Goal: Task Accomplishment & Management: Use online tool/utility

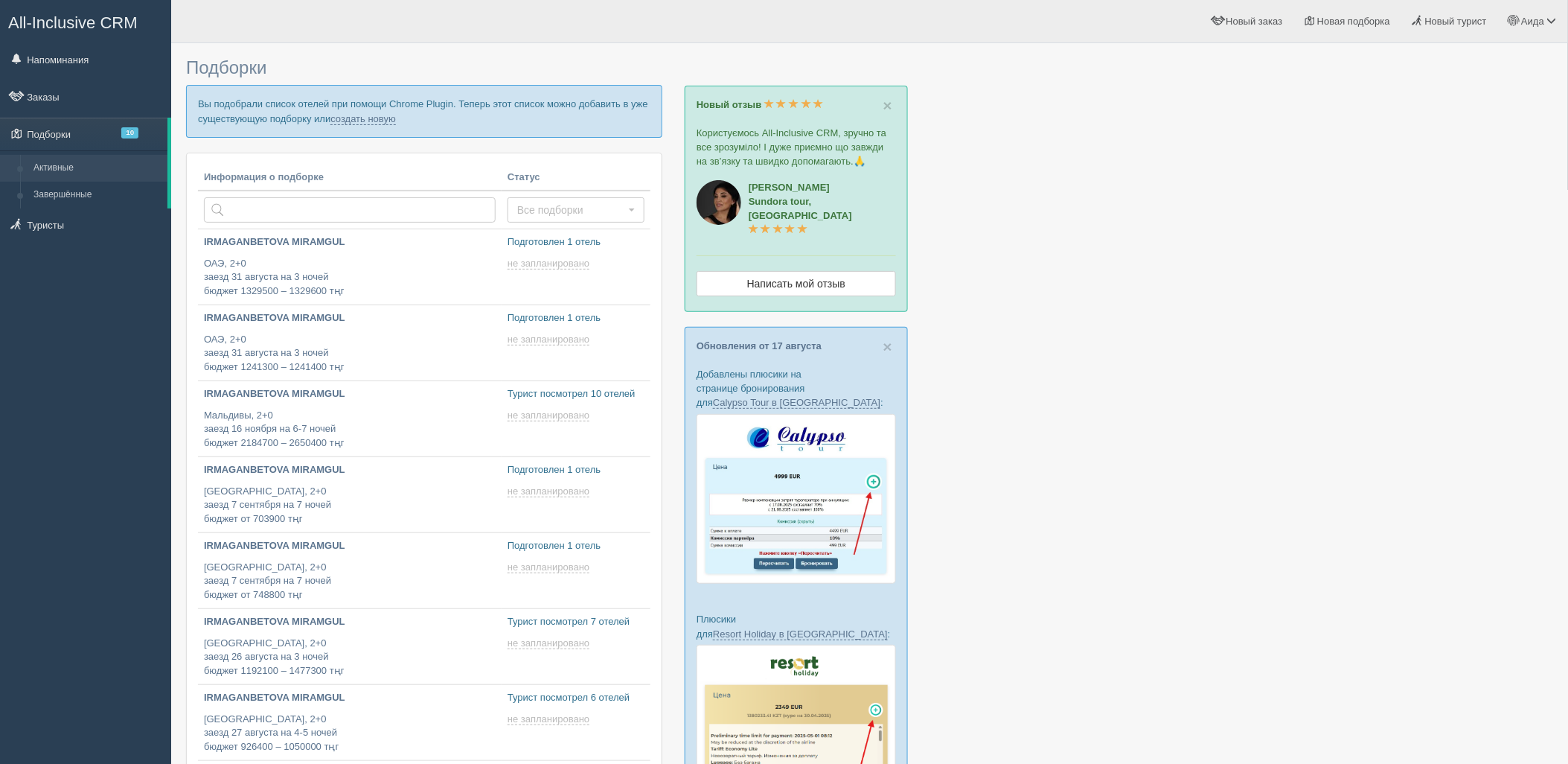
type input "2025-08-24 13:50"
click at [378, 121] on link "создать новую" at bounding box center [363, 118] width 65 height 12
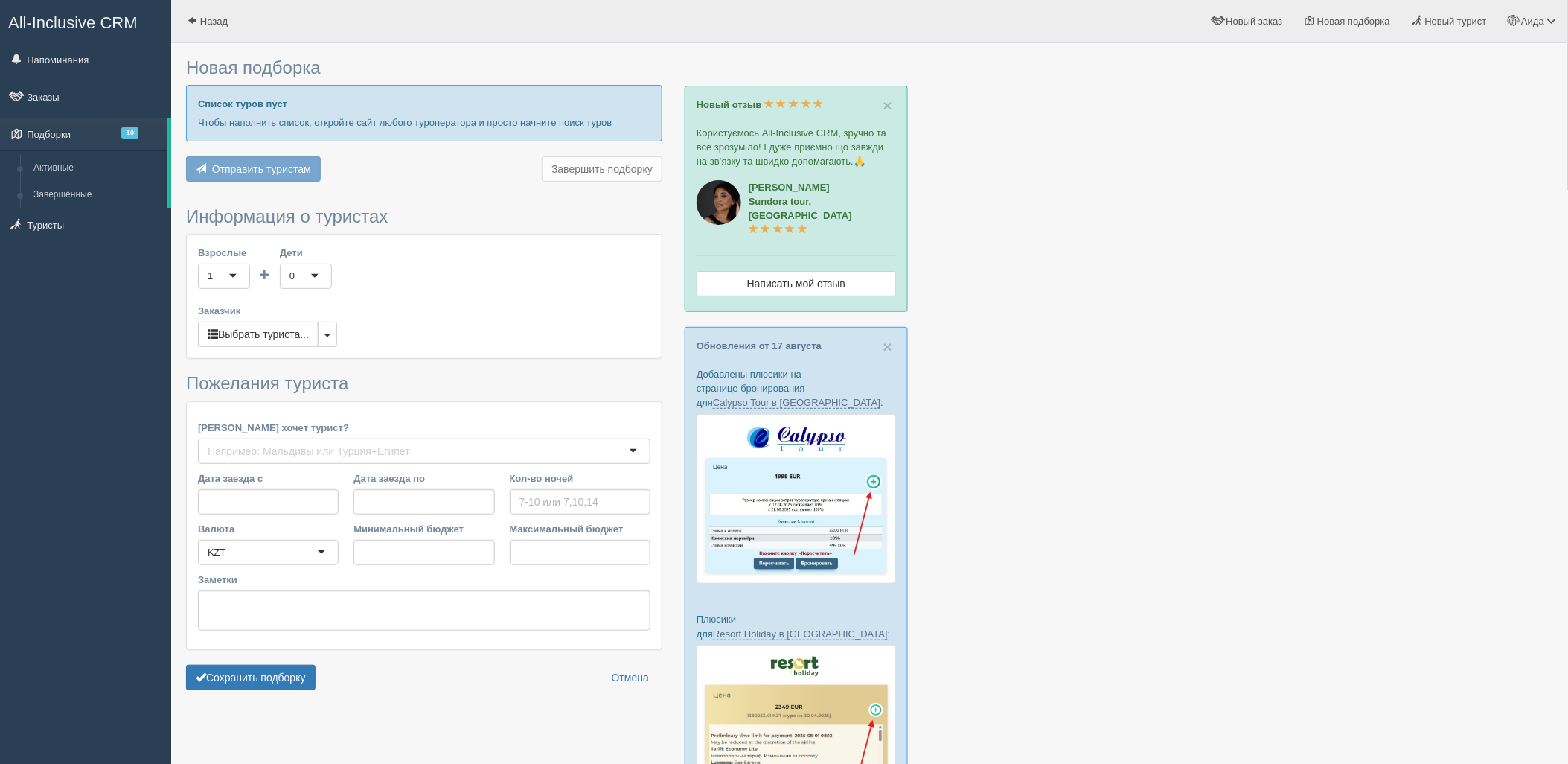
type input "7"
type input "800100"
type input "1188100"
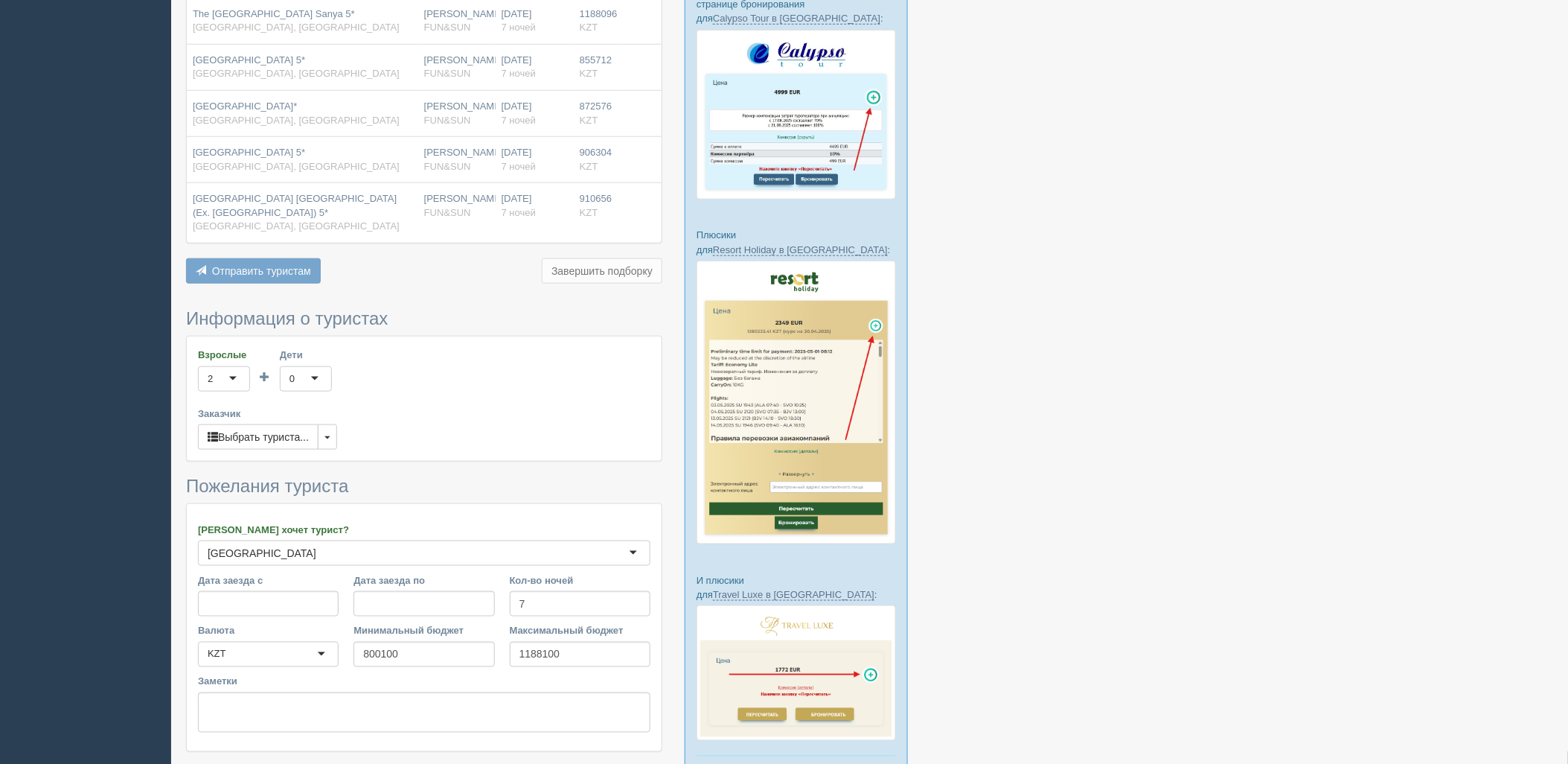
scroll to position [488, 0]
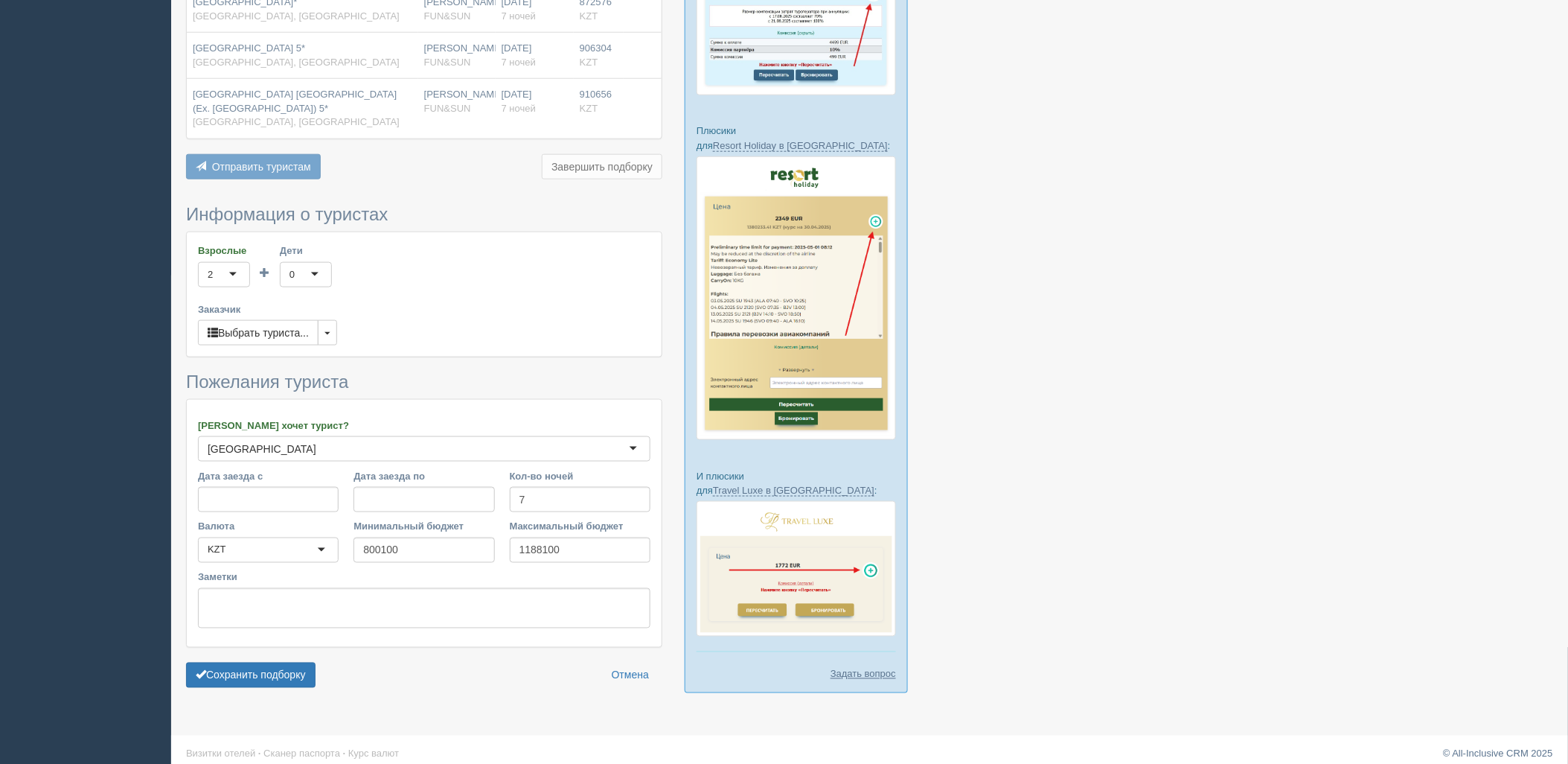
click at [273, 695] on form "Информация о туристах Взрослые 2 2 1 2 3 4 5 6 7 8 9 10 11 12 13 14 15 16 17 18…" at bounding box center [424, 450] width 476 height 490
click at [266, 679] on button "Сохранить подборку" at bounding box center [250, 675] width 130 height 25
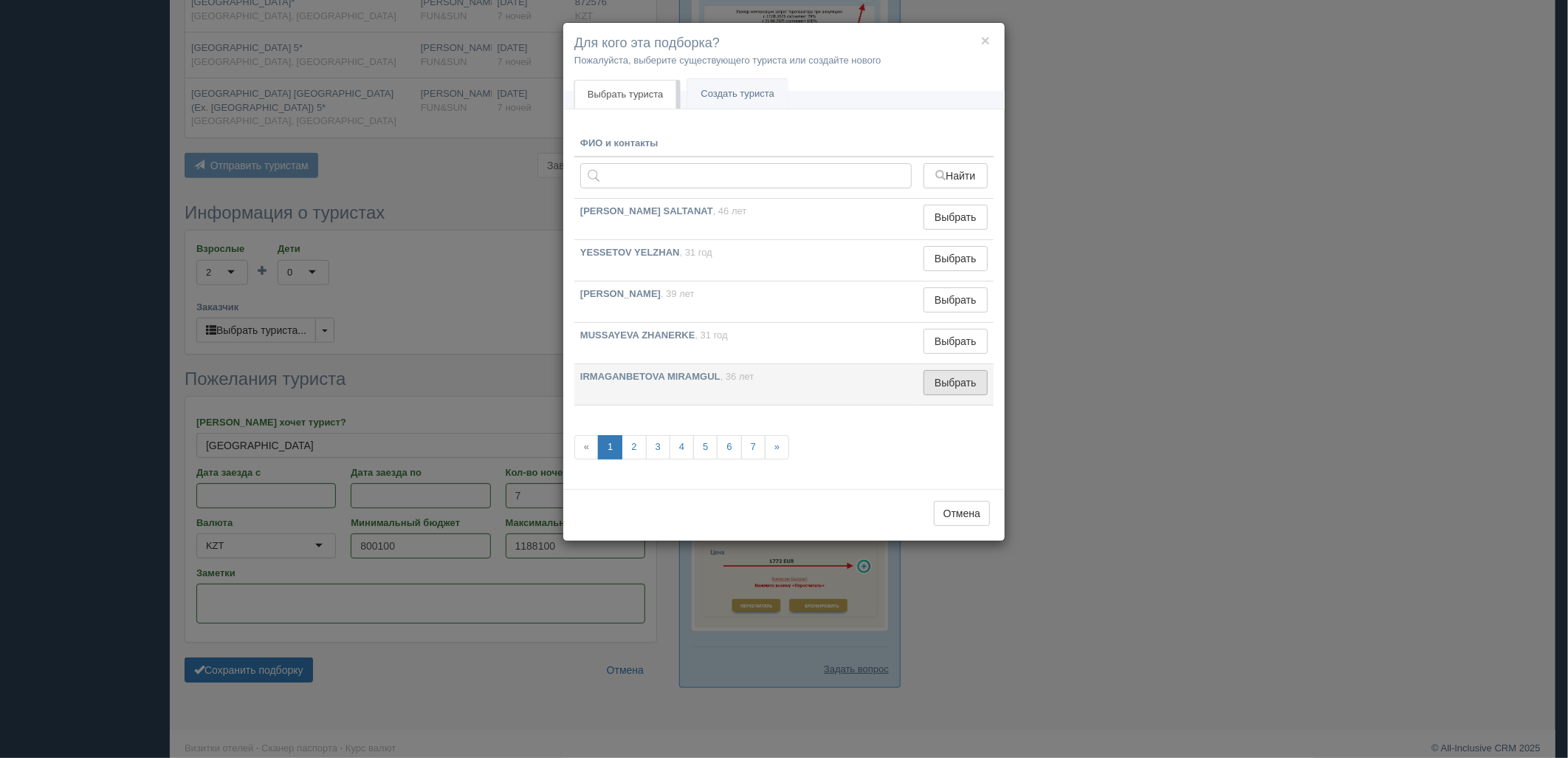
click at [976, 371] on button "Выбрать" at bounding box center [956, 382] width 64 height 25
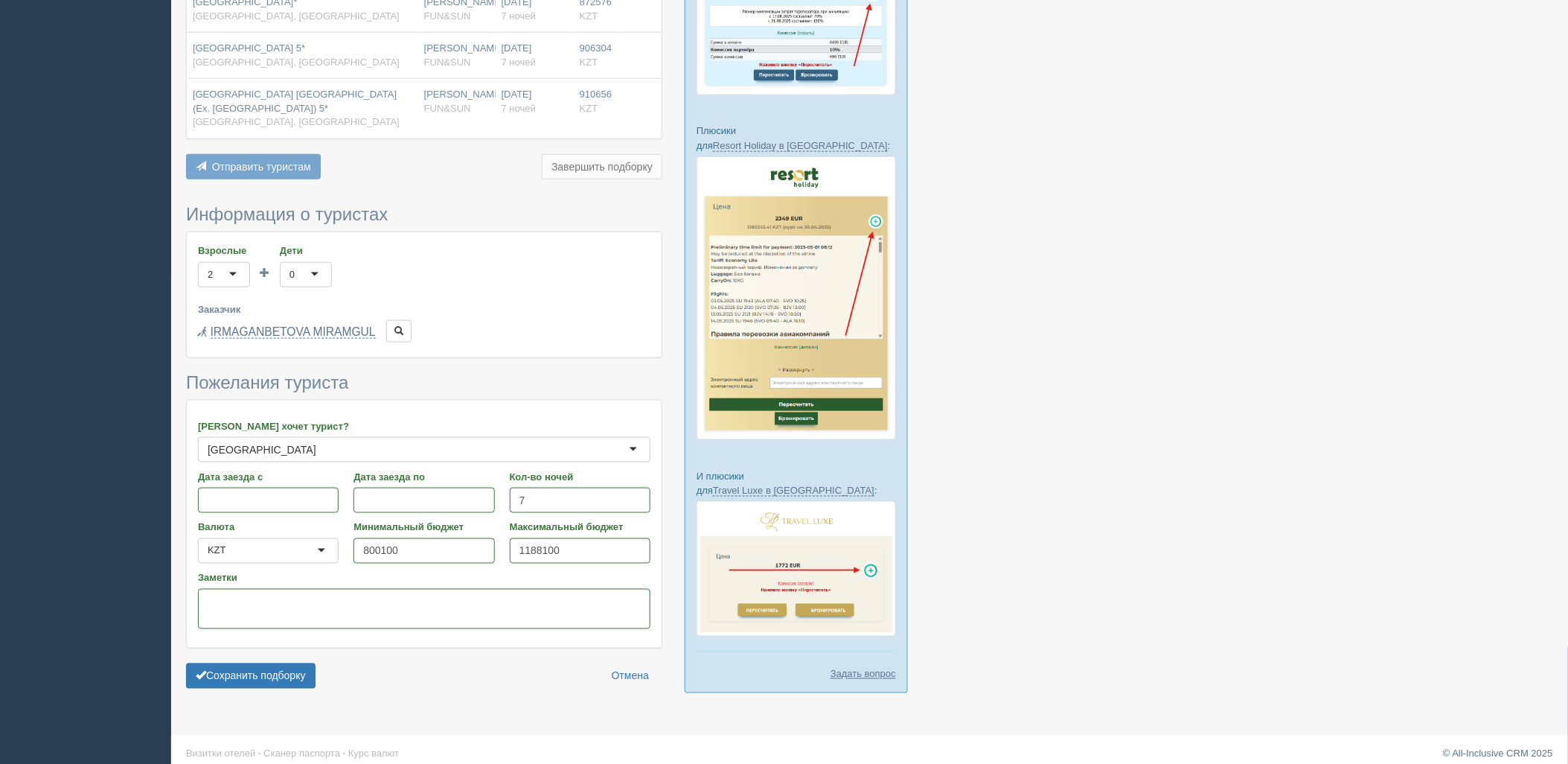
click at [247, 696] on form "Информация о туристах Взрослые 2 2 1 2 3 4 5 6 7 8 9 10 11 12 13 14 15 16 17 18…" at bounding box center [424, 450] width 476 height 491
drag, startPoint x: 263, startPoint y: 679, endPoint x: 277, endPoint y: 672, distance: 15.7
click at [264, 679] on button "Сохранить подборку" at bounding box center [250, 676] width 130 height 25
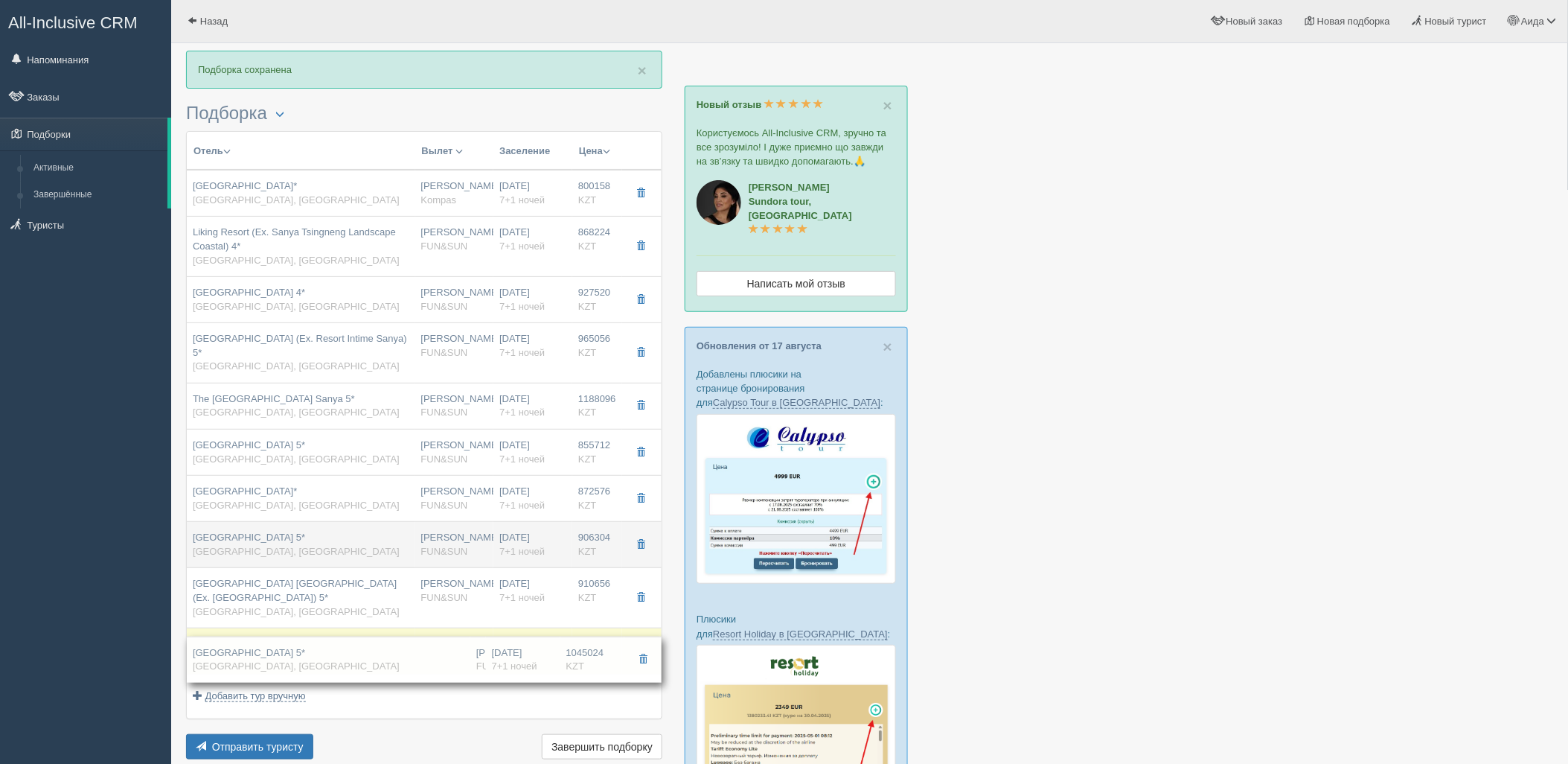
drag, startPoint x: 586, startPoint y: 398, endPoint x: 595, endPoint y: 546, distance: 148.3
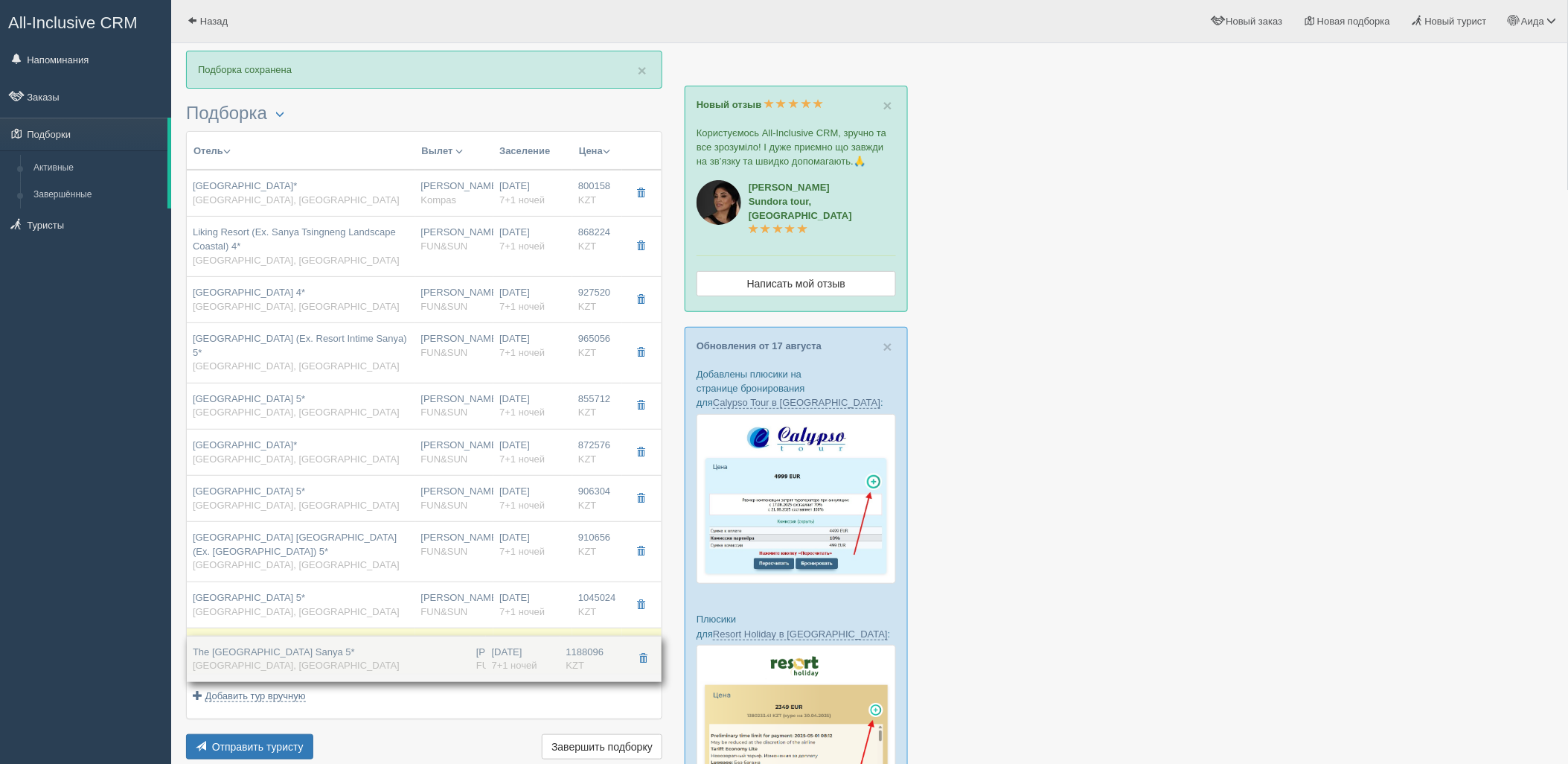
drag, startPoint x: 589, startPoint y: 404, endPoint x: 581, endPoint y: 644, distance: 240.1
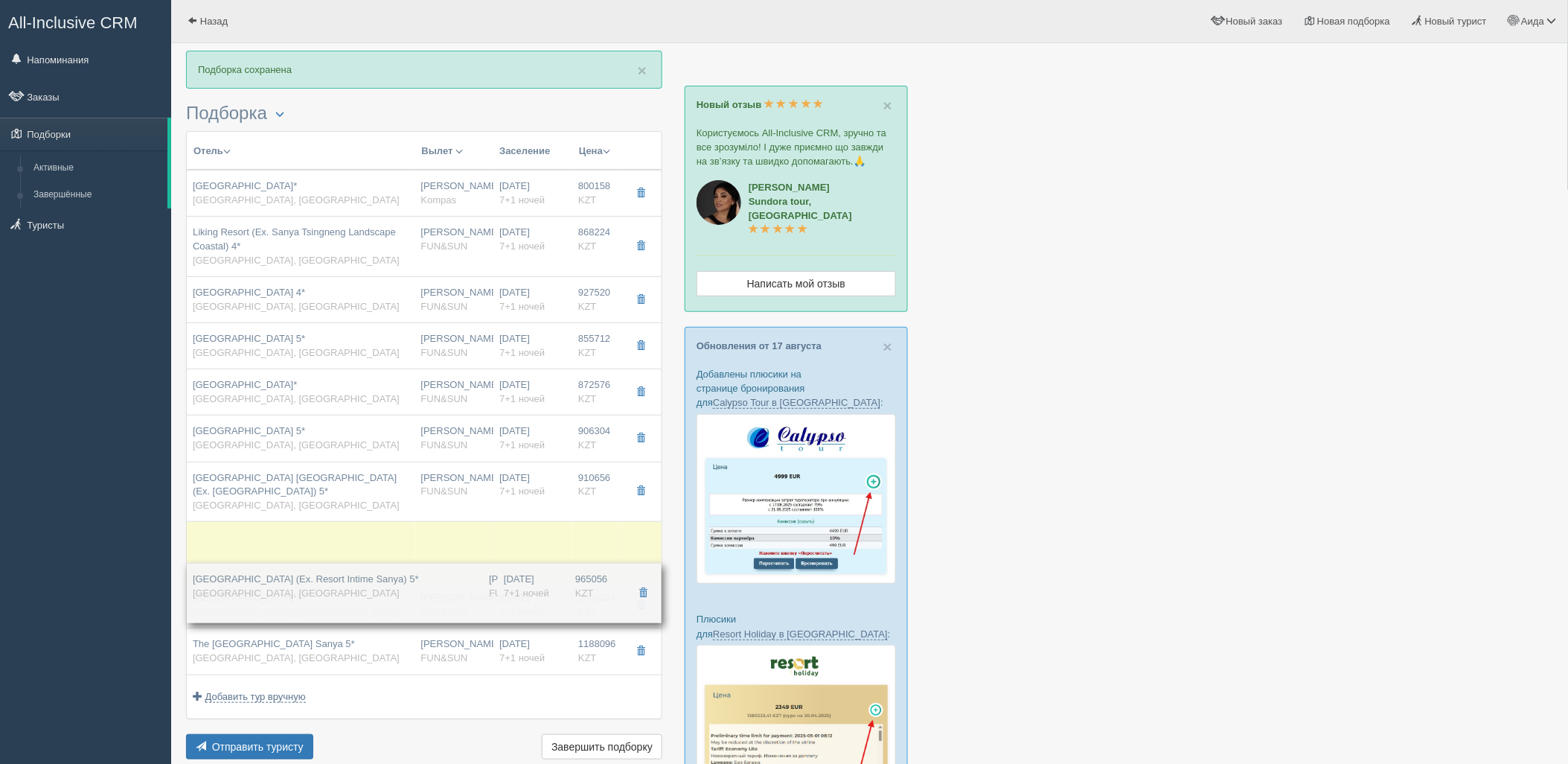
drag, startPoint x: 558, startPoint y: 338, endPoint x: 568, endPoint y: 530, distance: 192.3
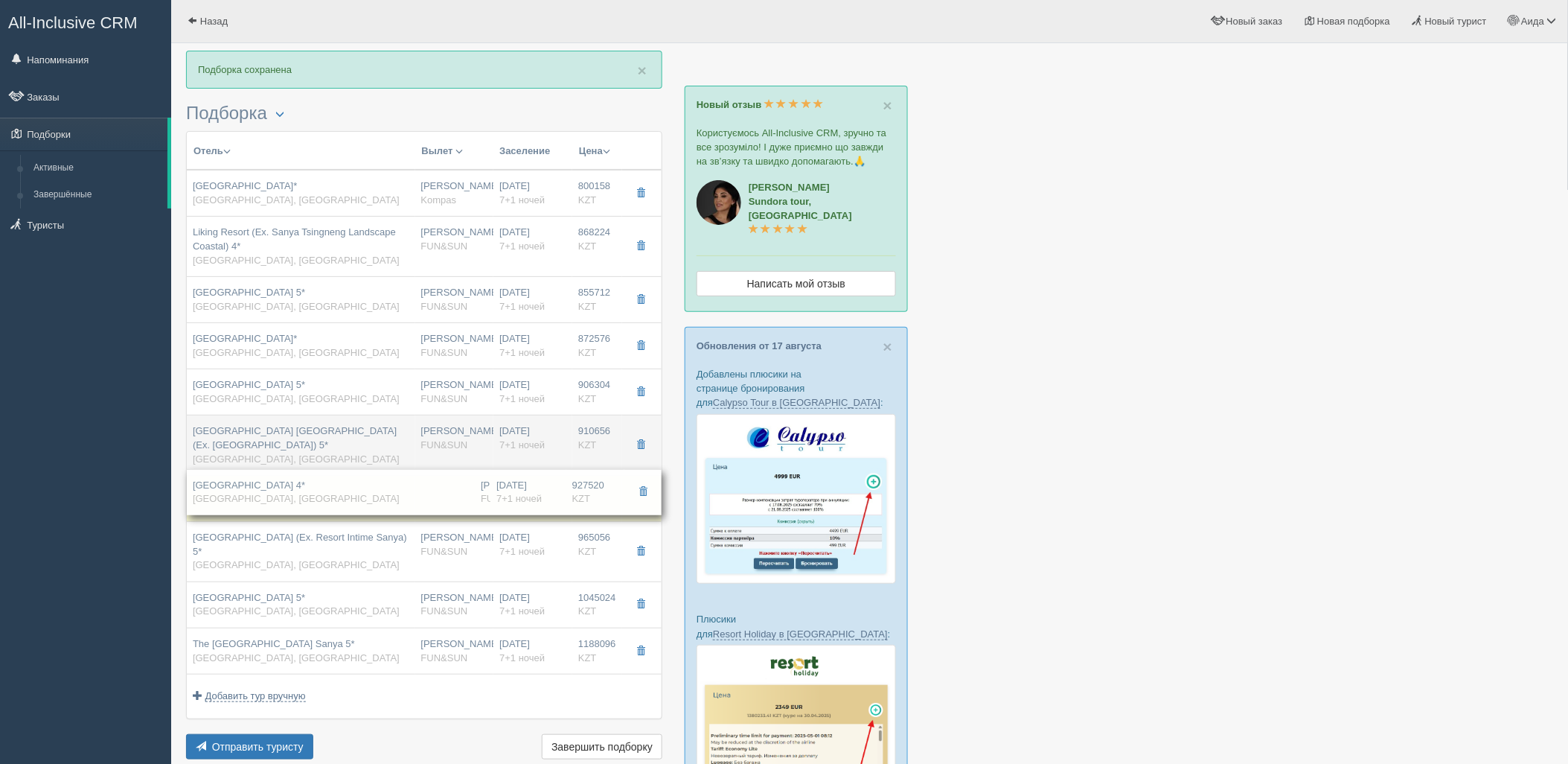
drag, startPoint x: 578, startPoint y: 297, endPoint x: 574, endPoint y: 441, distance: 144.1
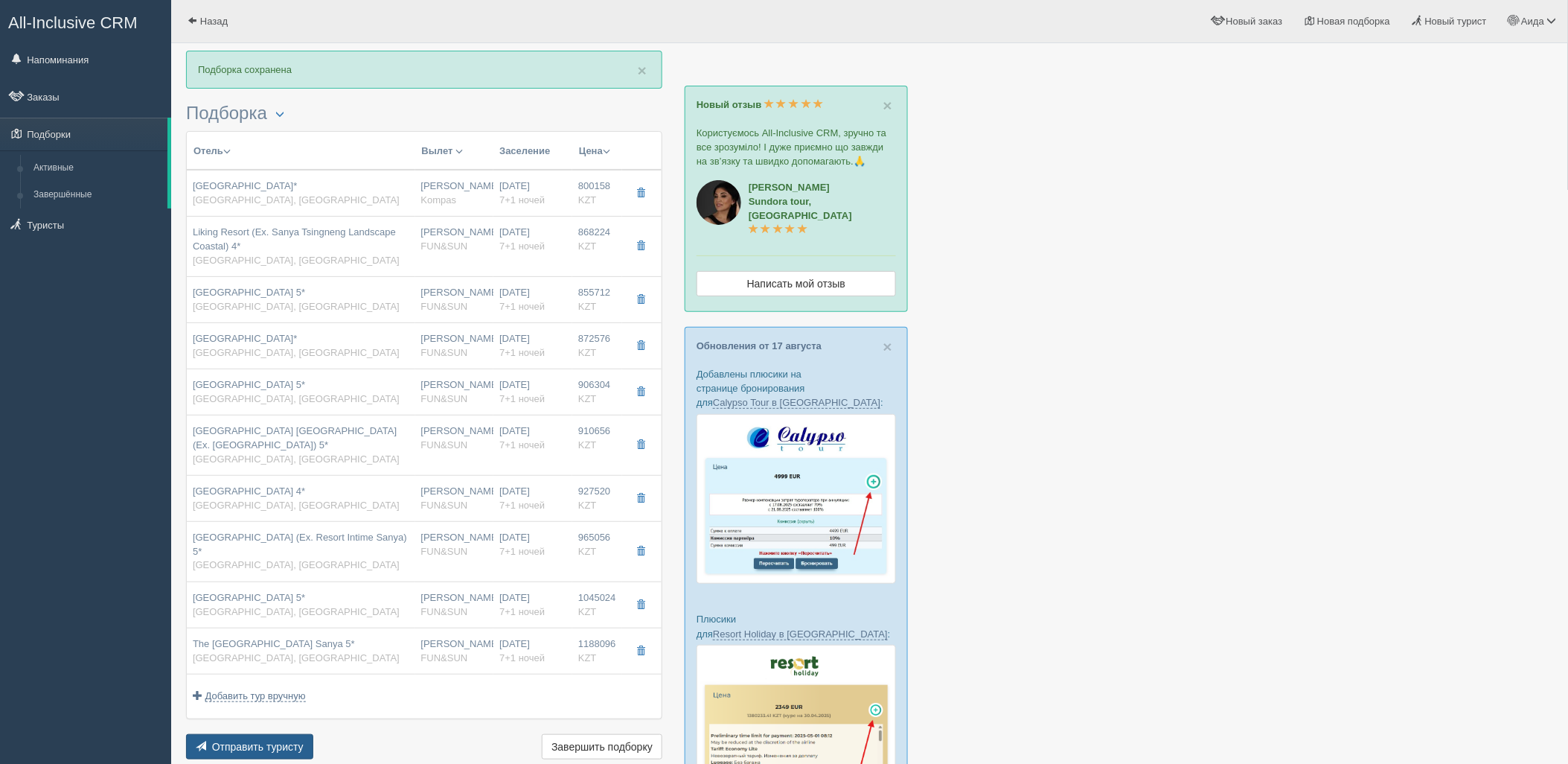
click at [262, 741] on span "Отправить туристу" at bounding box center [257, 746] width 91 height 12
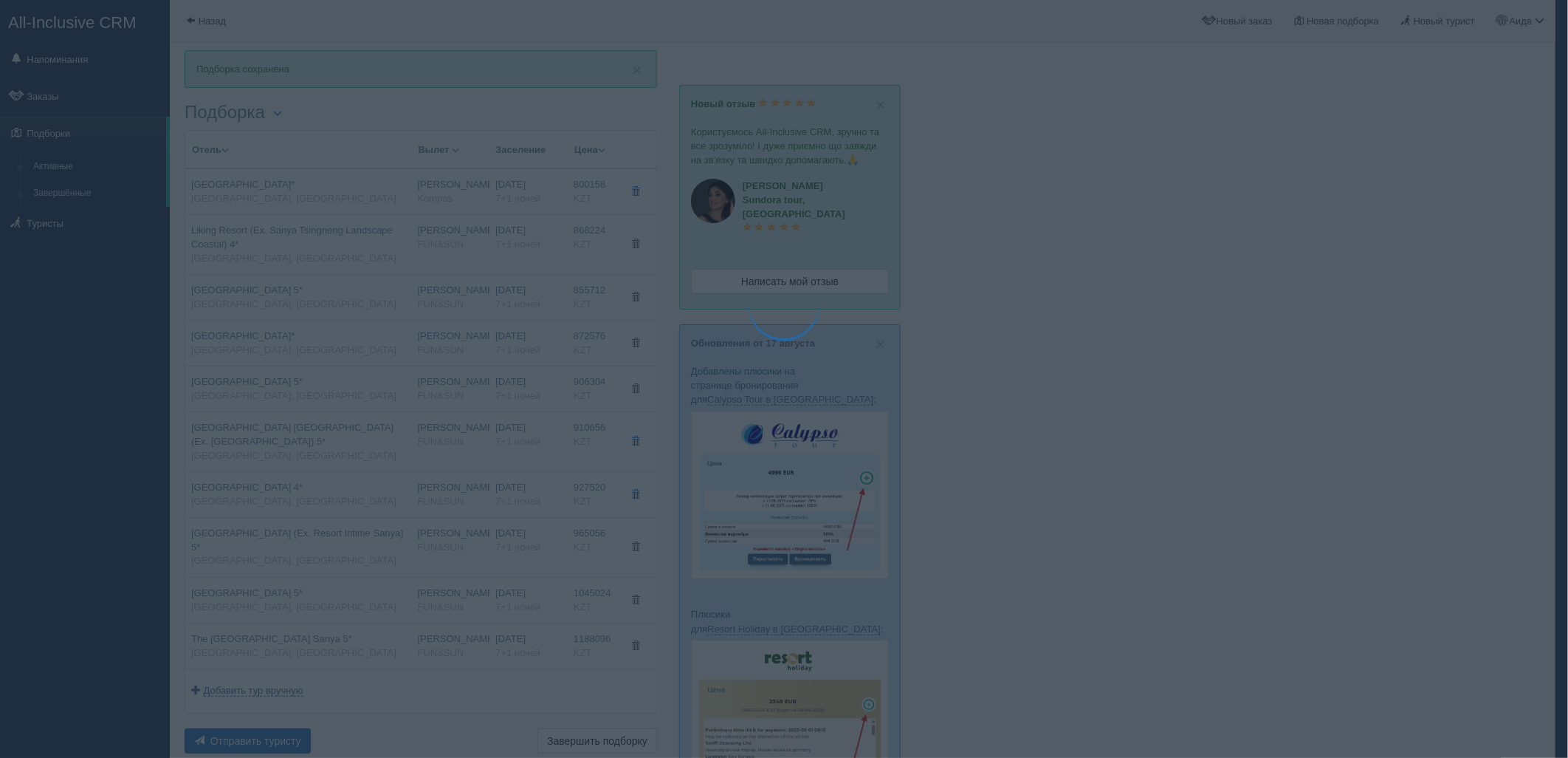
type textarea "🌞 Loremi dolo! Sitametcon Adi elitseddoei temporinc utlabore: 🌎 Etdol, Magnaali…"
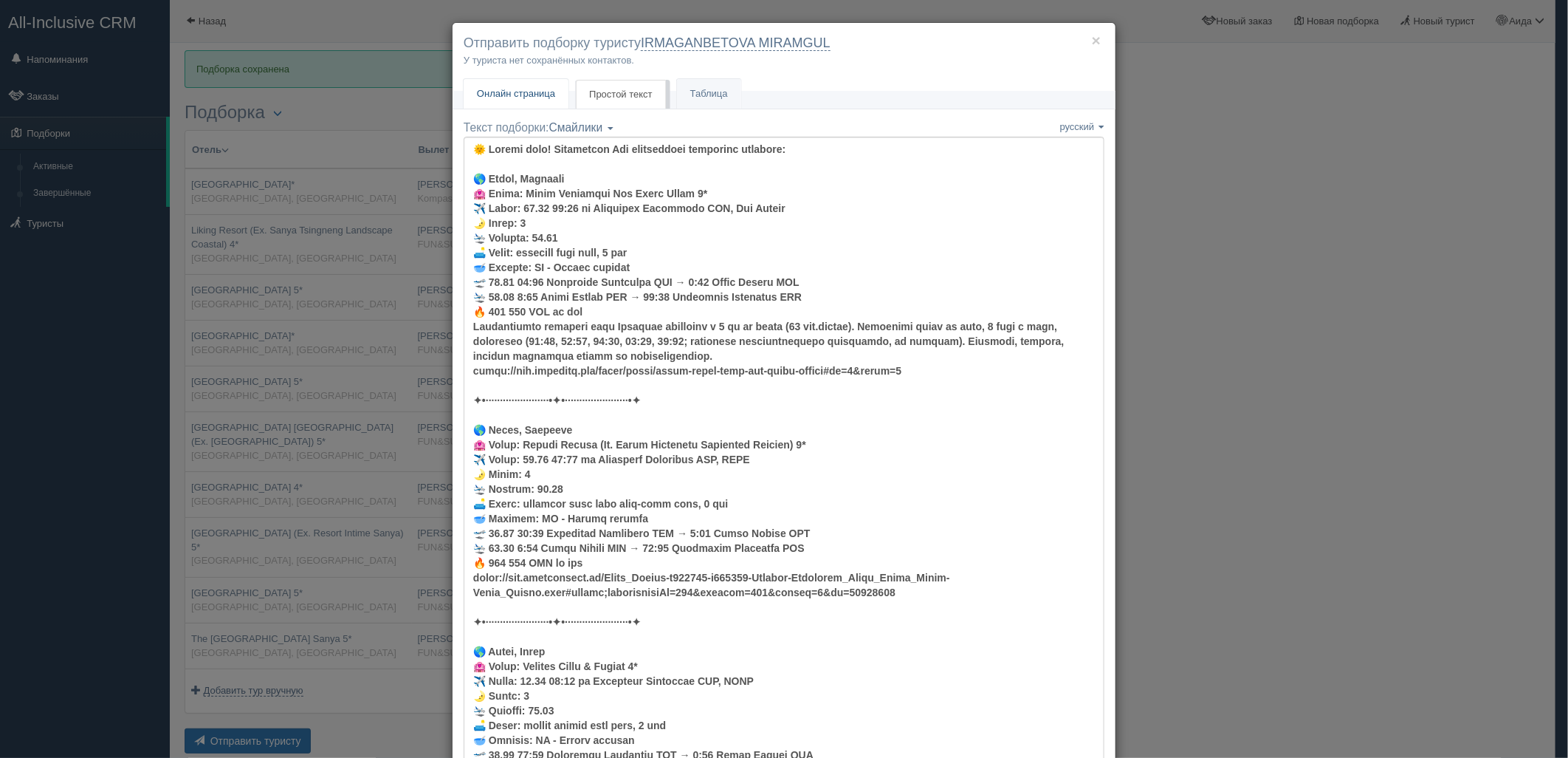
click at [533, 98] on span "Онлайн страница" at bounding box center [516, 93] width 79 height 11
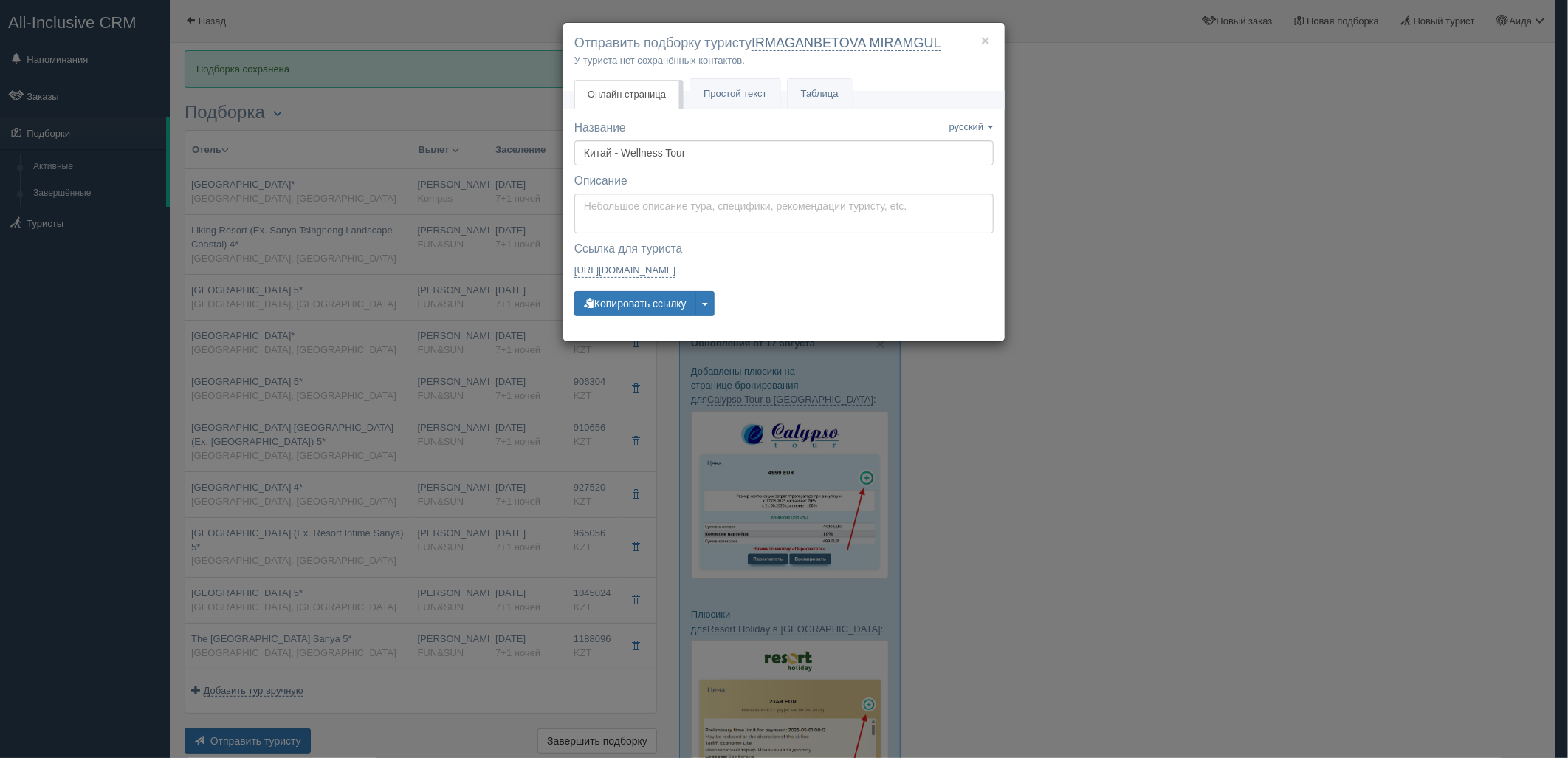
click at [631, 320] on div "Название Название сохранено русский english eesti latviešu polski українська ру…" at bounding box center [784, 225] width 419 height 210
click at [625, 315] on button "Копировать ссылку" at bounding box center [636, 304] width 122 height 25
